Goal: Understand process/instructions: Learn how to perform a task or action

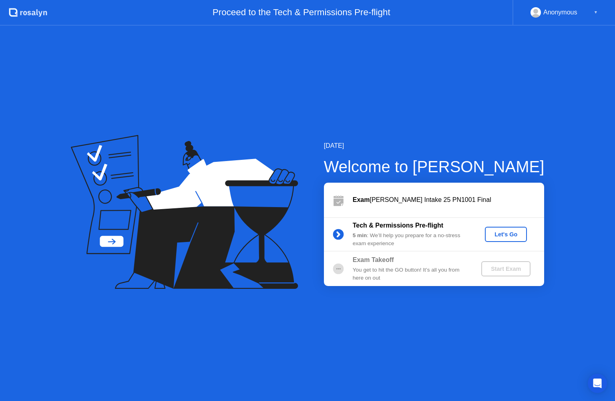
click at [506, 234] on div "Let's Go" at bounding box center [506, 234] width 36 height 6
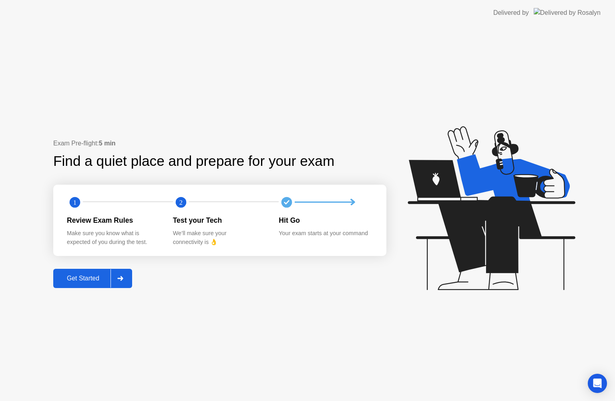
click at [123, 279] on icon at bounding box center [120, 278] width 6 height 5
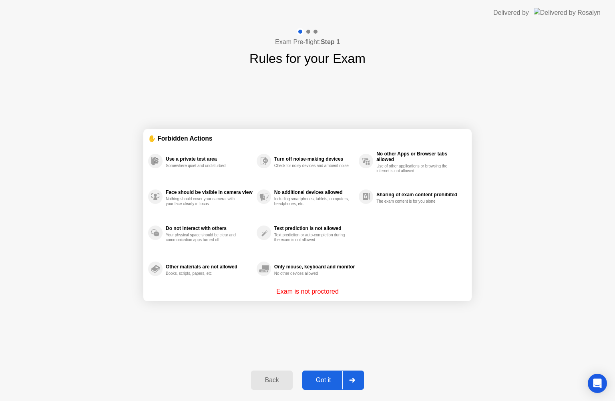
click at [350, 379] on icon at bounding box center [352, 380] width 6 height 5
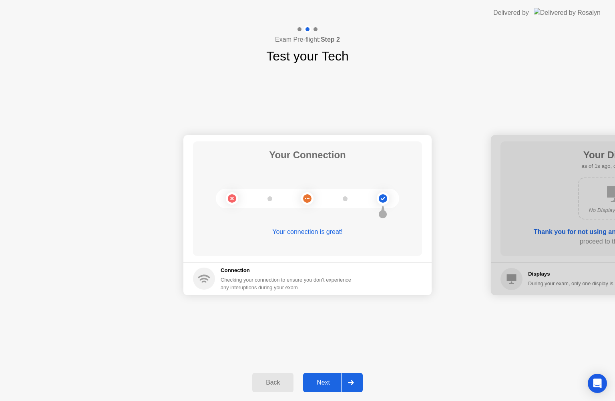
click at [350, 379] on div at bounding box center [350, 382] width 19 height 18
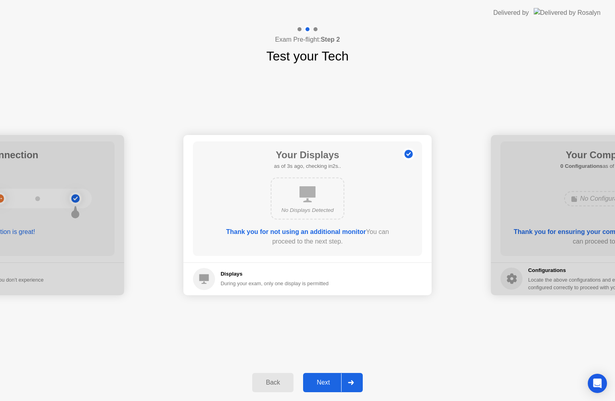
click at [352, 376] on div at bounding box center [350, 382] width 19 height 18
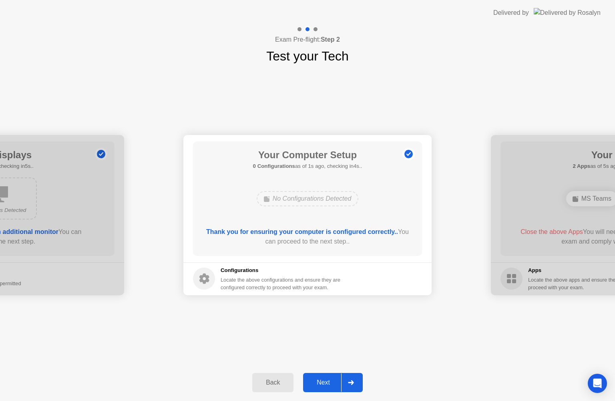
click at [352, 376] on div at bounding box center [350, 382] width 19 height 18
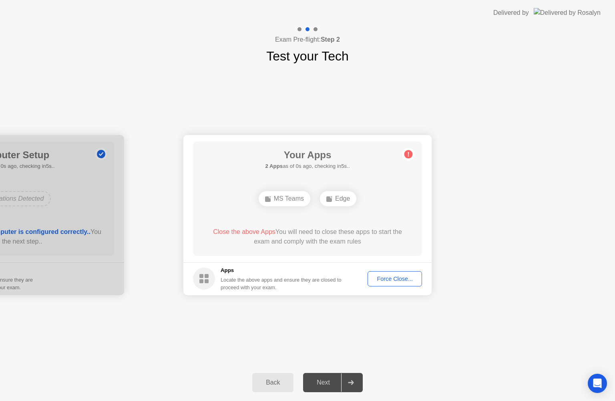
click at [352, 376] on div at bounding box center [350, 382] width 19 height 18
click at [392, 276] on div "Force Close..." at bounding box center [394, 279] width 49 height 6
click at [356, 382] on div at bounding box center [350, 382] width 19 height 18
click at [398, 279] on div "Force Close..." at bounding box center [394, 279] width 49 height 6
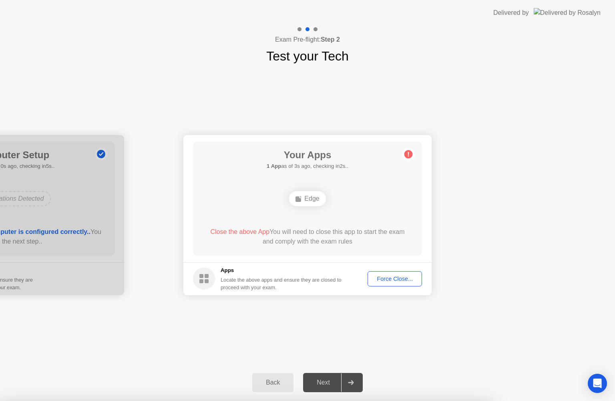
click at [307, 198] on div "Edge" at bounding box center [307, 198] width 36 height 15
click at [390, 278] on div "Force Close..." at bounding box center [394, 279] width 49 height 6
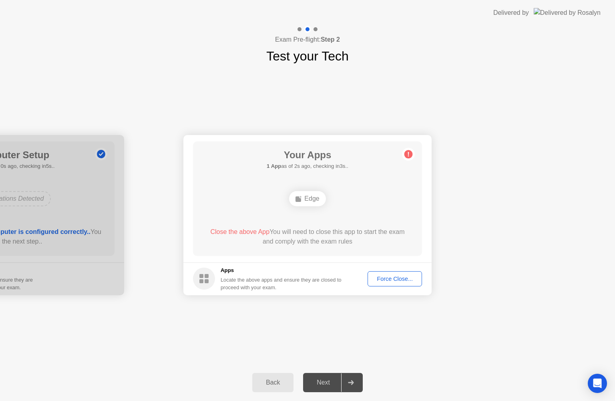
click at [237, 233] on span "Close the above App" at bounding box center [239, 231] width 59 height 7
click at [404, 282] on div "Force Close..." at bounding box center [394, 279] width 49 height 6
click at [331, 381] on div "Next" at bounding box center [324, 382] width 36 height 7
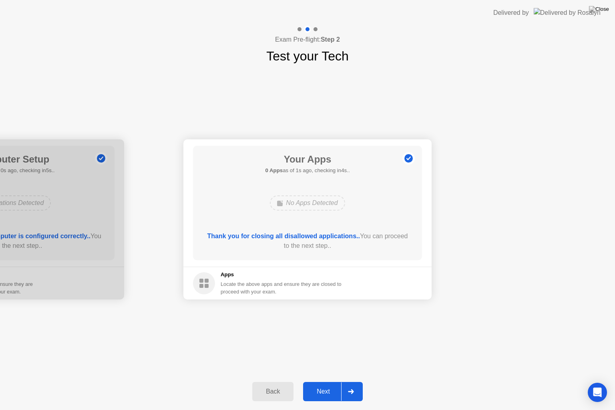
click at [337, 397] on button "Next" at bounding box center [333, 391] width 60 height 19
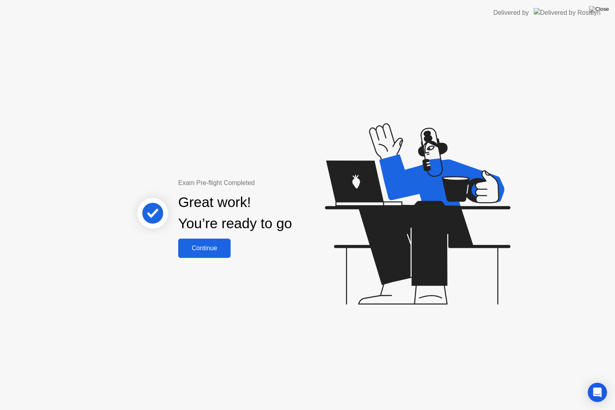
click at [211, 246] on div "Continue" at bounding box center [205, 248] width 48 height 7
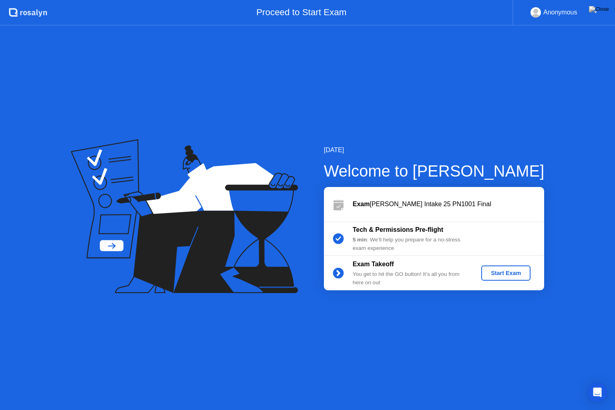
click at [509, 271] on div "Start Exam" at bounding box center [506, 273] width 43 height 6
